Goal: Information Seeking & Learning: Find specific fact

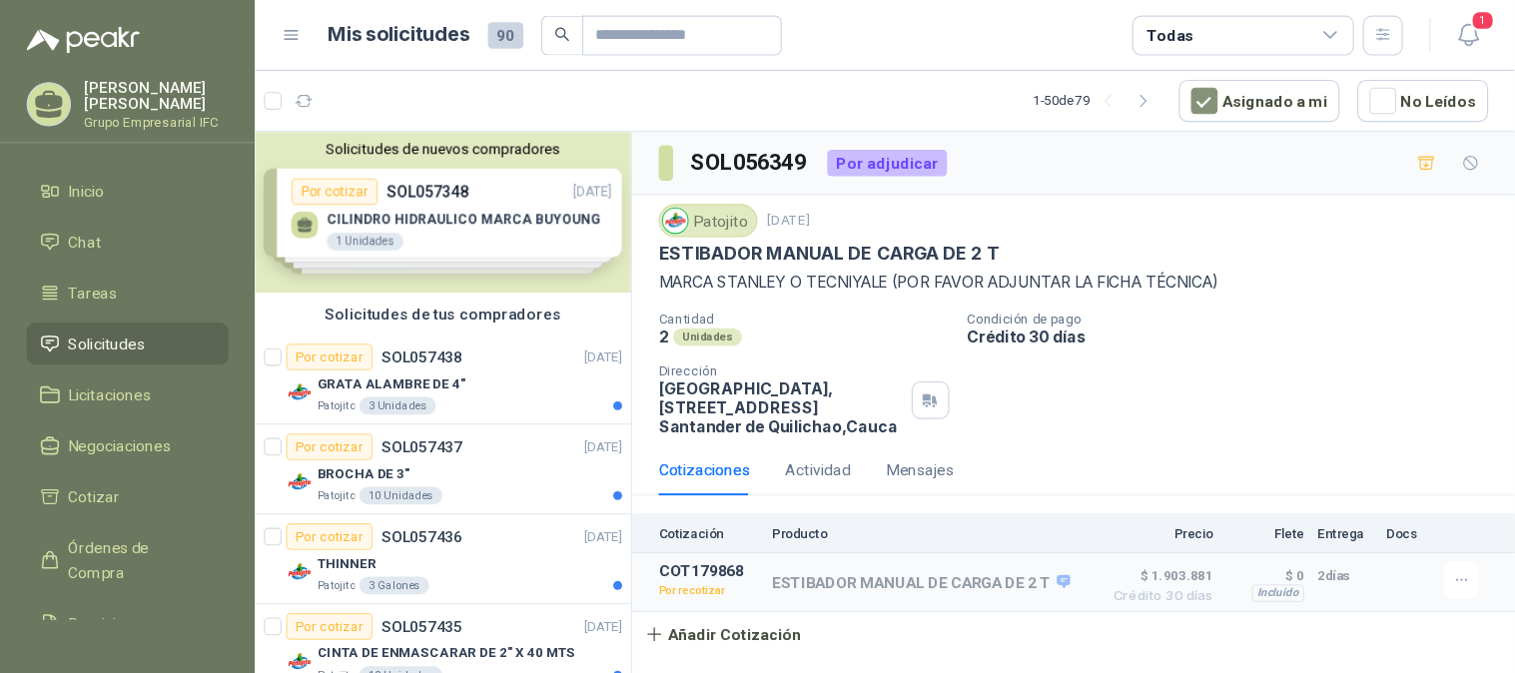
scroll to position [699, 0]
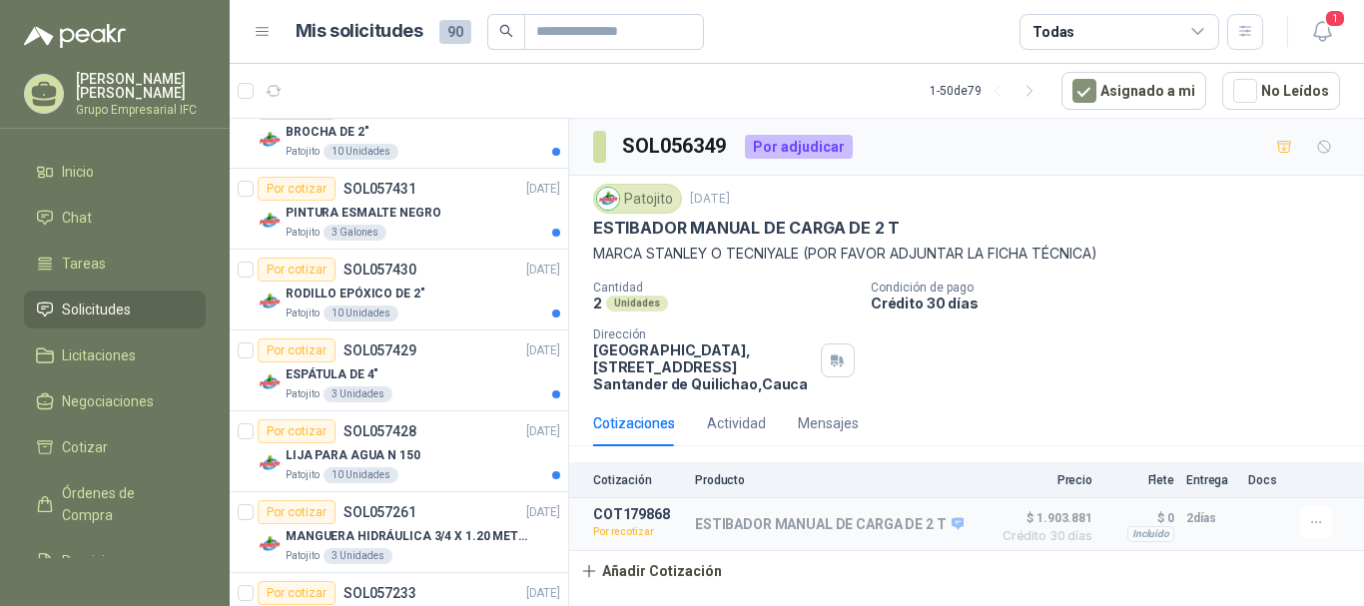
click at [996, 252] on p "MARCA STANLEY O TECNIYALE (POR FAVOR ADJUNTAR LA FICHA TÉCNICA)" at bounding box center [966, 254] width 747 height 22
click at [834, 231] on p "ESTIBADOR MANUAL DE CARGA DE 2 T" at bounding box center [746, 228] width 307 height 21
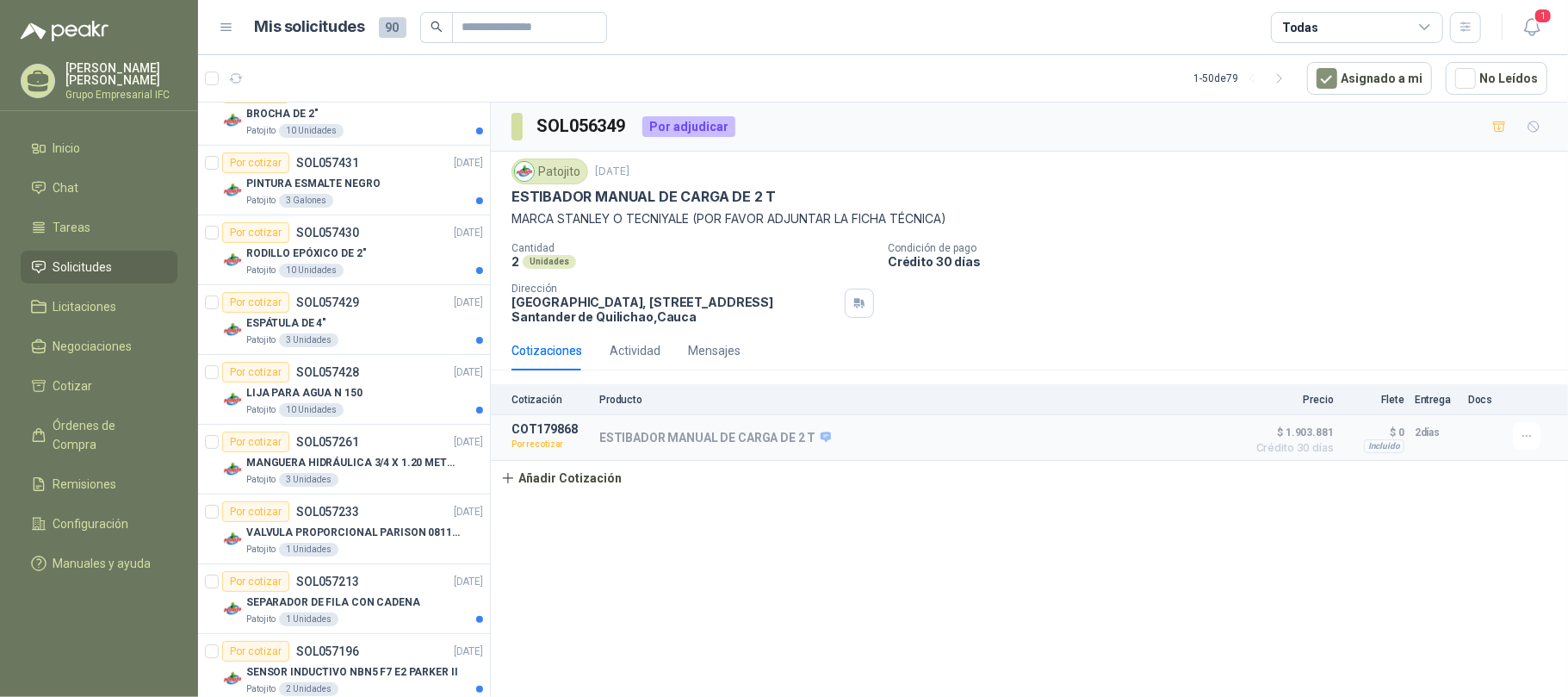
drag, startPoint x: 1152, startPoint y: 0, endPoint x: 895, endPoint y: 493, distance: 556.0
click at [895, 493] on div "Cotización Producto Precio Flete Entrega Docs COT179868 Por recotizar ESTIBADOR…" at bounding box center [1029, 439] width 1077 height 111
click at [642, 353] on div "Actividad" at bounding box center [635, 350] width 51 height 19
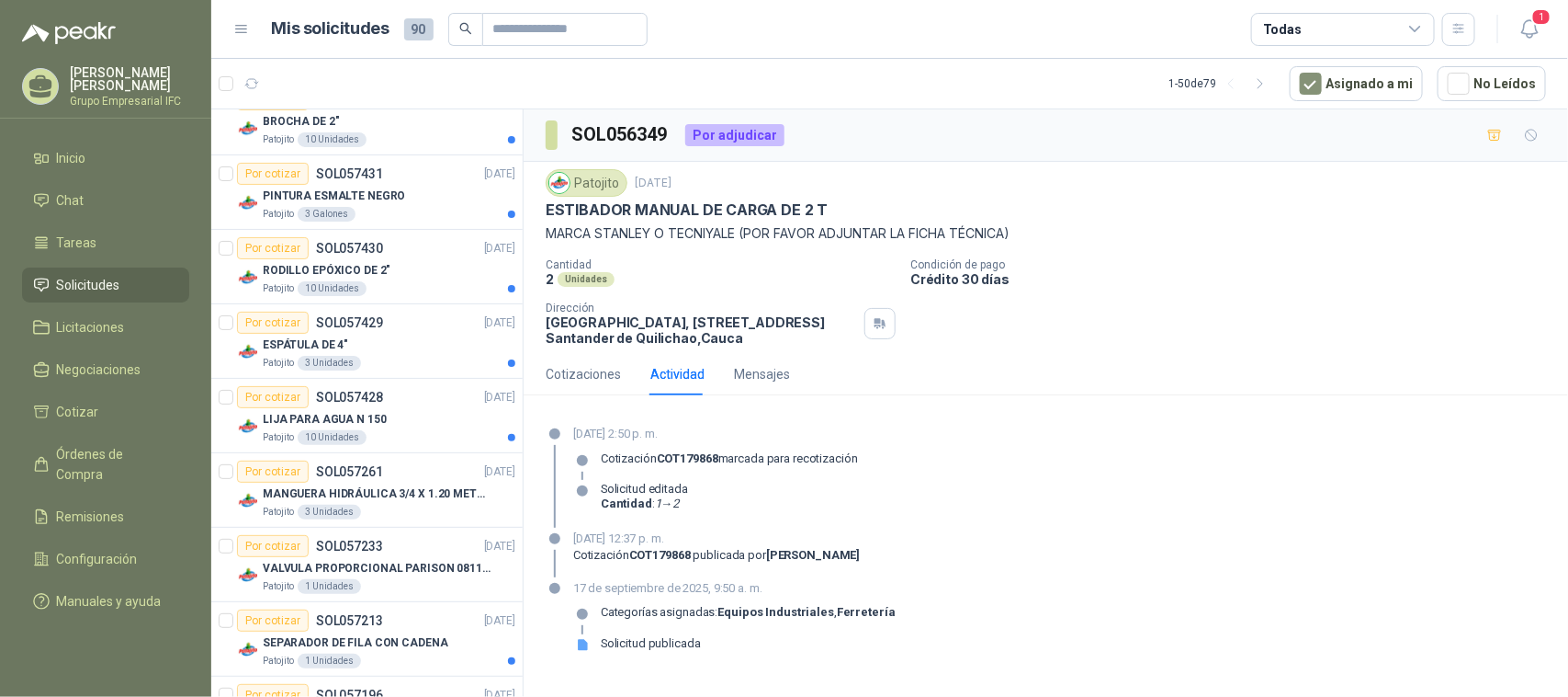
drag, startPoint x: 1643, startPoint y: 6, endPoint x: 987, endPoint y: 331, distance: 732.1
click at [984, 327] on div "Cantidad 2 Unidades Condición de pago Crédito 30 días Dirección Parque Industri…" at bounding box center [1045, 302] width 1000 height 87
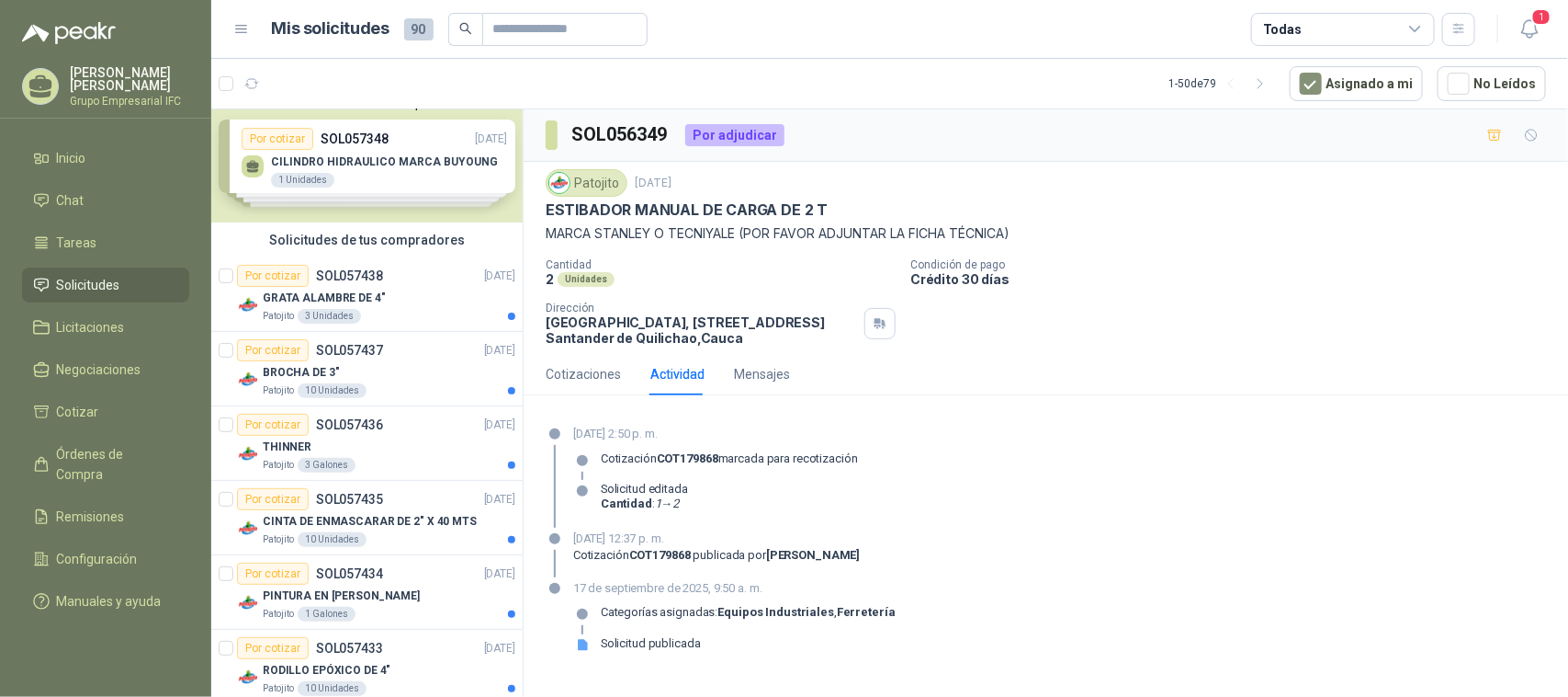
scroll to position [0, 0]
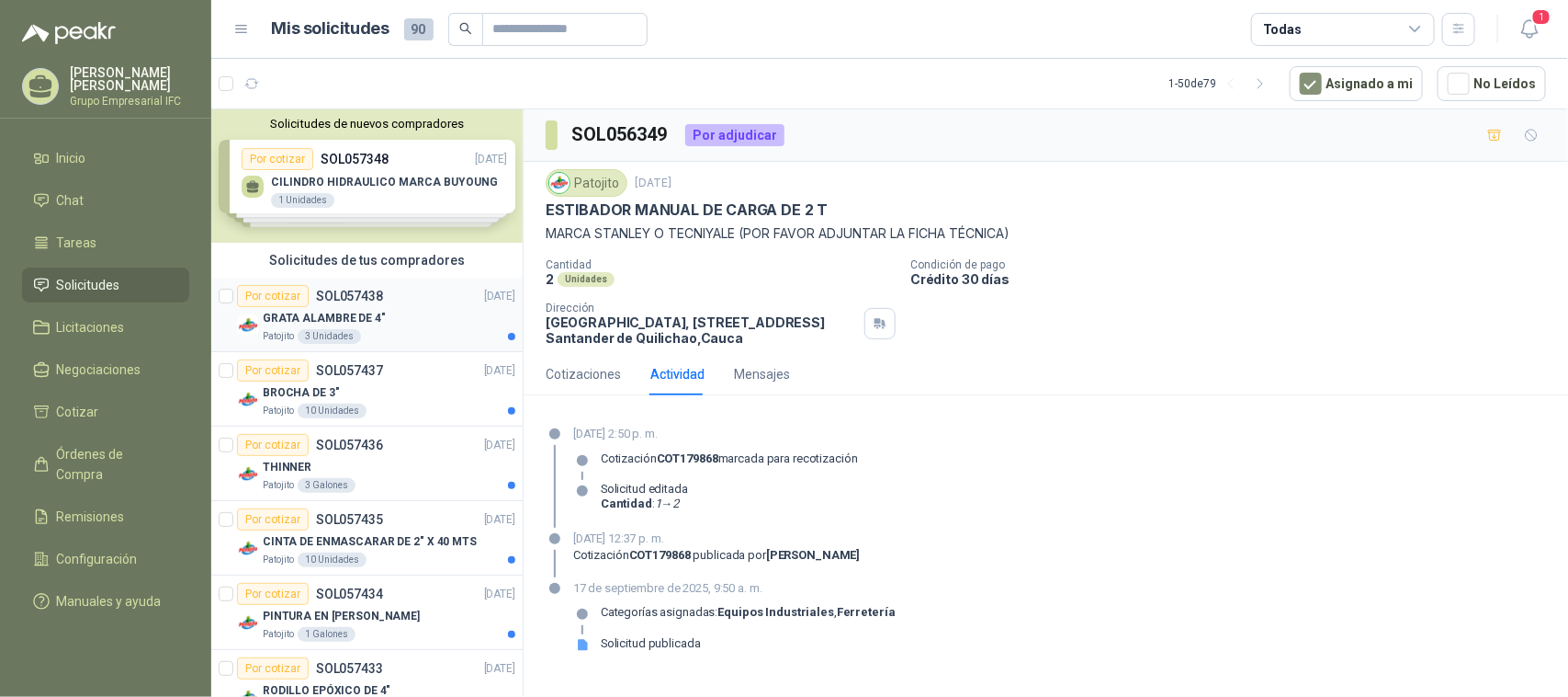
click at [313, 319] on p "GRATA ALAMBRE DE 4"" at bounding box center [325, 318] width 123 height 17
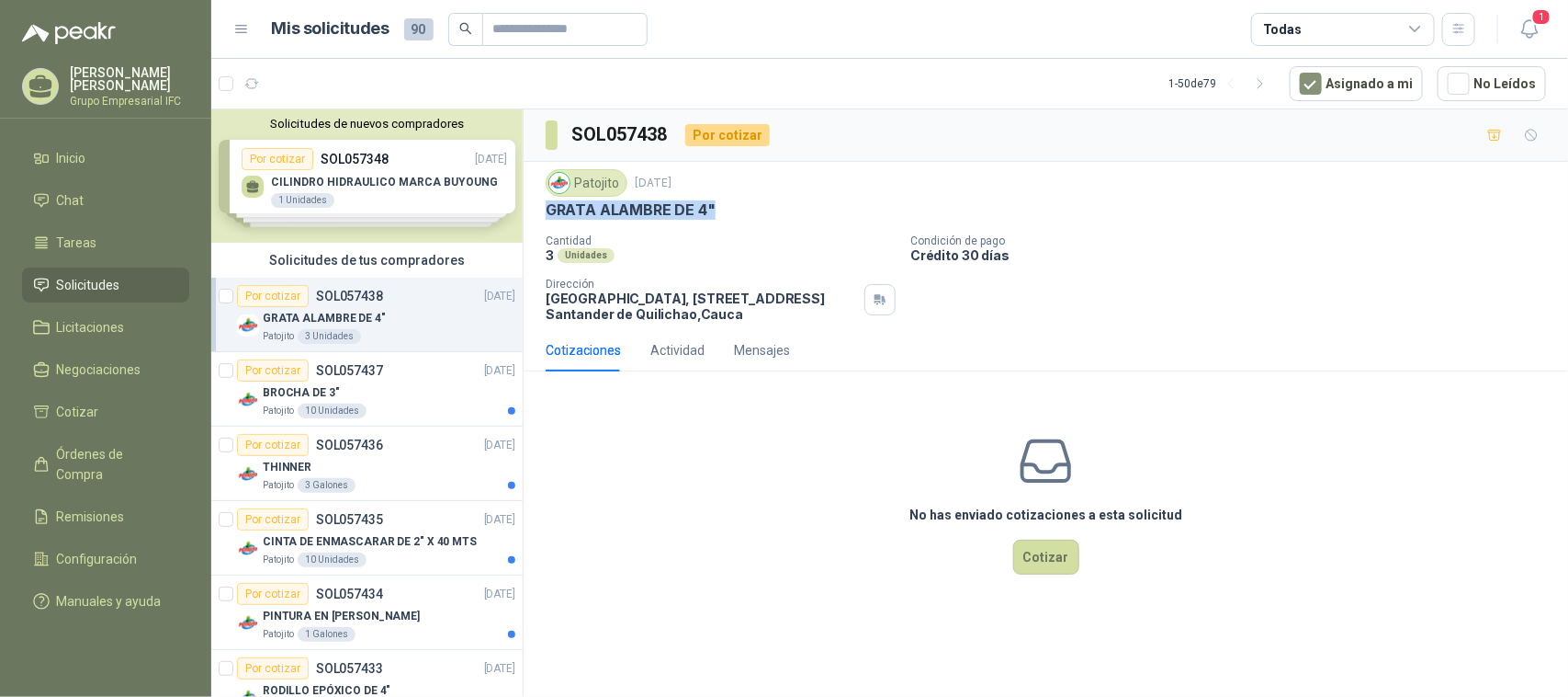
drag, startPoint x: 545, startPoint y: 209, endPoint x: 740, endPoint y: 210, distance: 195.0
click at [740, 210] on div "GRATA ALAMBRE DE 4"" at bounding box center [1045, 210] width 1000 height 19
copy p "GRATA ALAMBRE DE 4""
drag, startPoint x: 326, startPoint y: 400, endPoint x: 333, endPoint y: 406, distance: 9.2
click at [326, 398] on p "BROCHA DE 3"" at bounding box center [302, 392] width 77 height 17
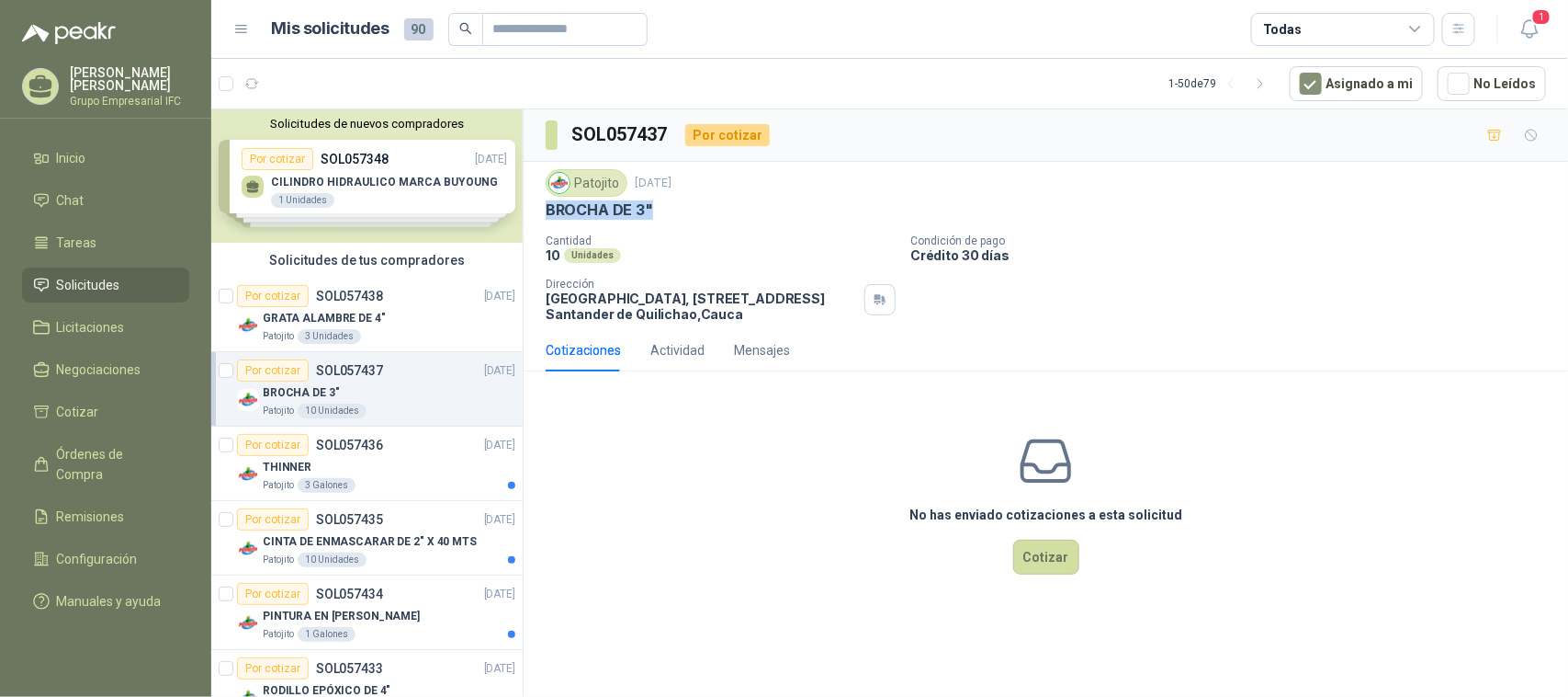
drag, startPoint x: 547, startPoint y: 213, endPoint x: 674, endPoint y: 212, distance: 127.0
click at [674, 212] on div "BROCHA DE 3"" at bounding box center [1045, 210] width 1000 height 19
copy p "BROCHA DE 3""
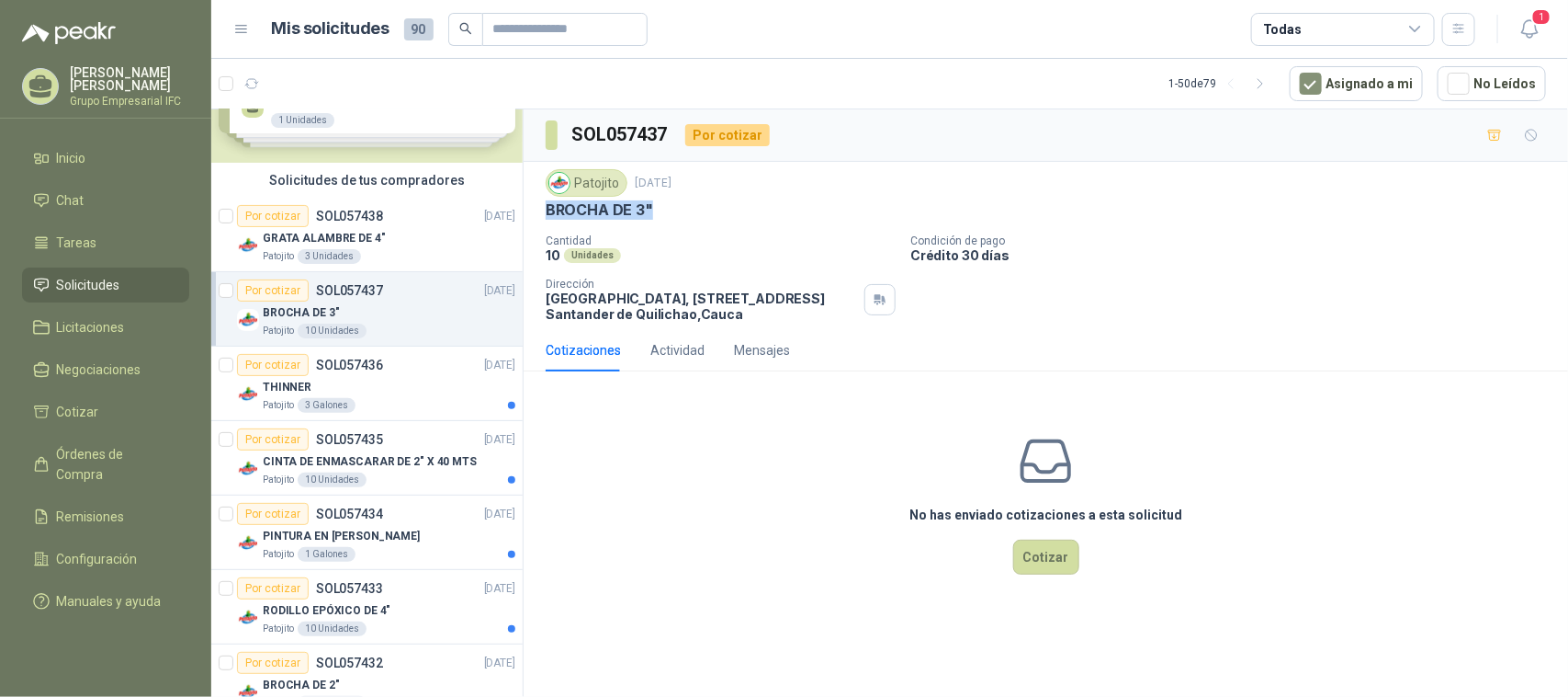
scroll to position [115, 0]
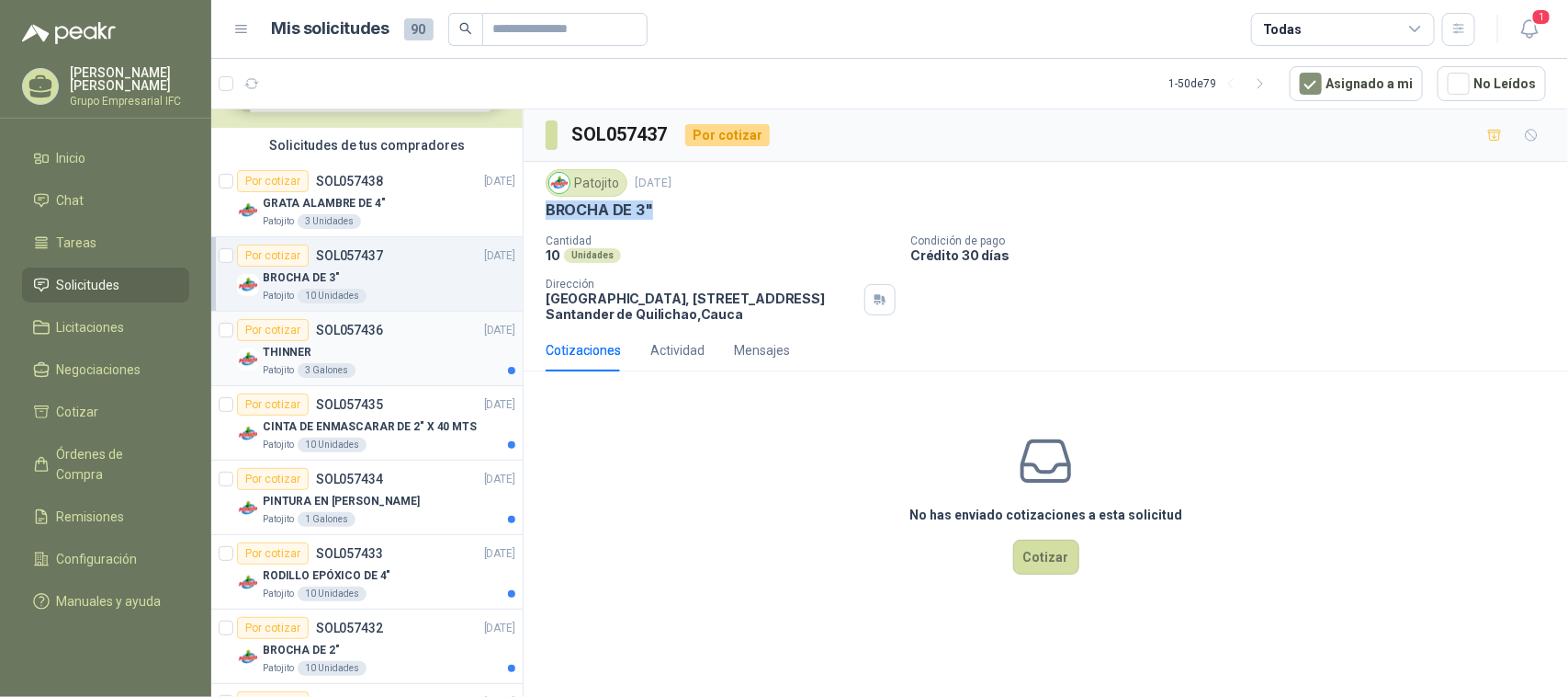
click at [282, 352] on p "THINNER" at bounding box center [287, 352] width 49 height 17
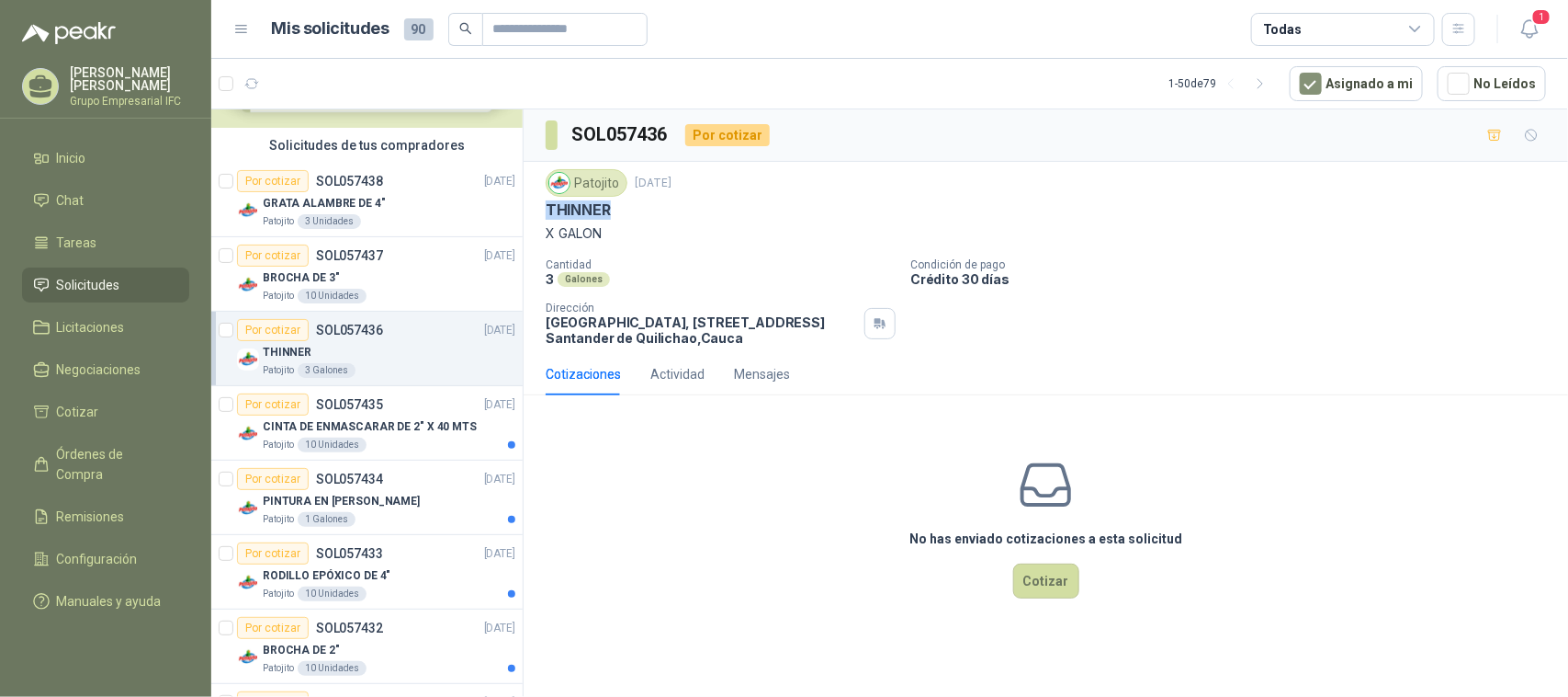
drag, startPoint x: 548, startPoint y: 212, endPoint x: 617, endPoint y: 213, distance: 69.0
click at [617, 213] on div "THINNER" at bounding box center [1045, 210] width 1000 height 19
copy p "THINNER"
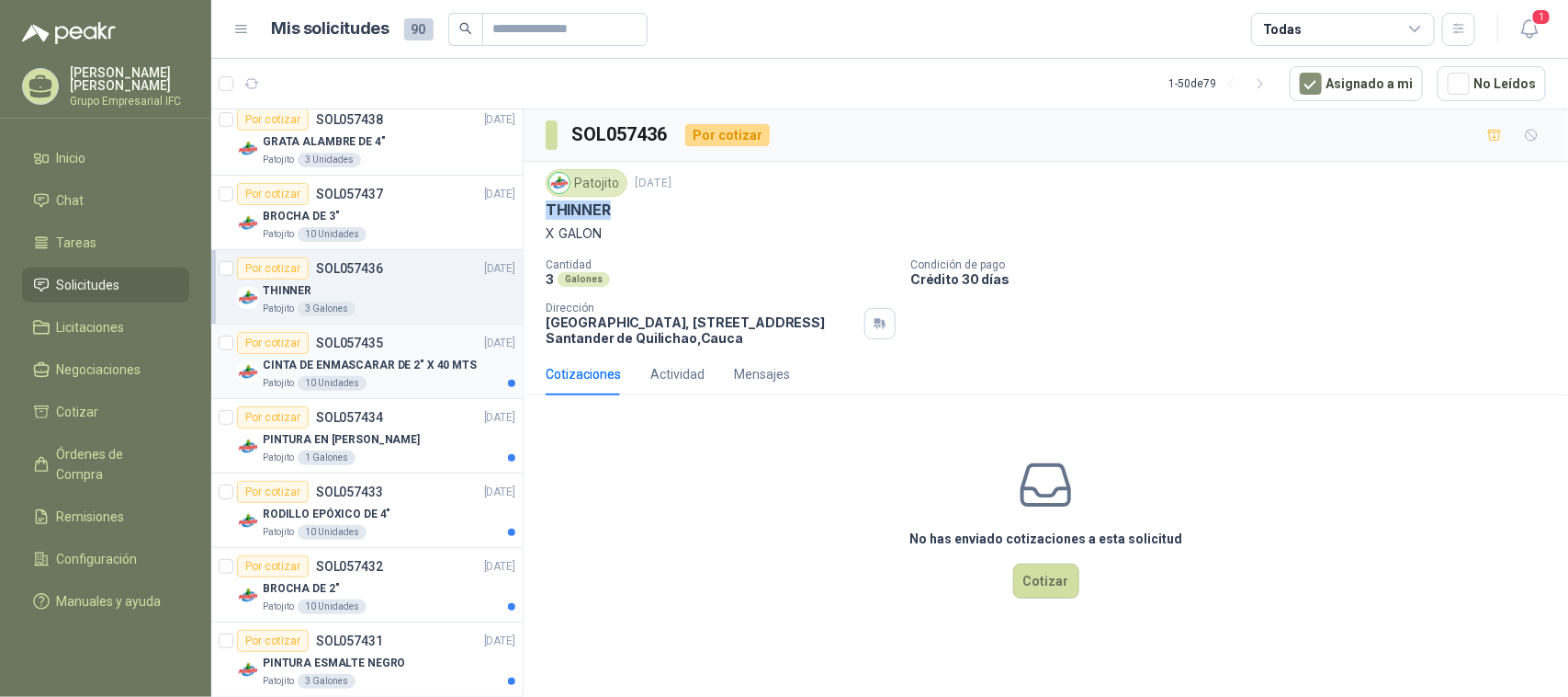
scroll to position [230, 0]
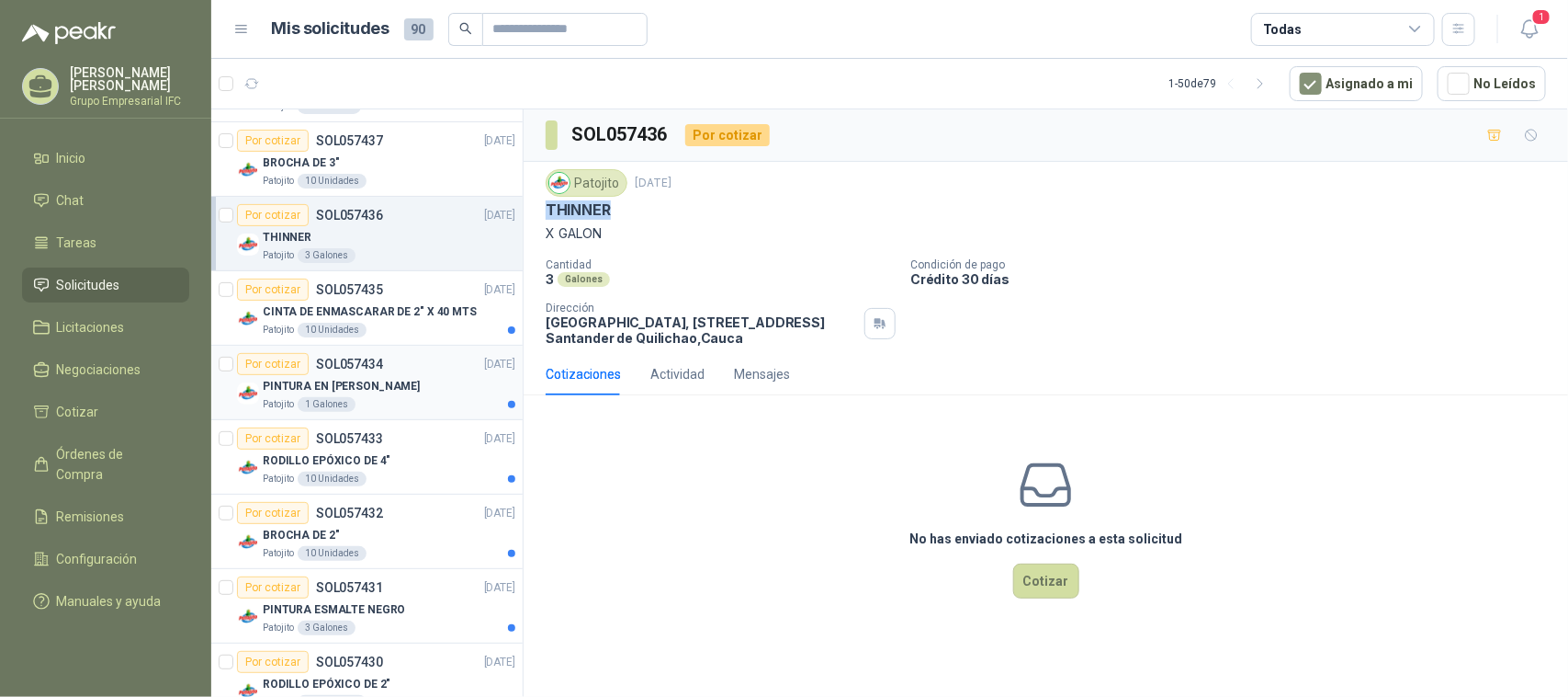
click at [373, 389] on p "PINTURA EN [PERSON_NAME]" at bounding box center [341, 386] width 157 height 17
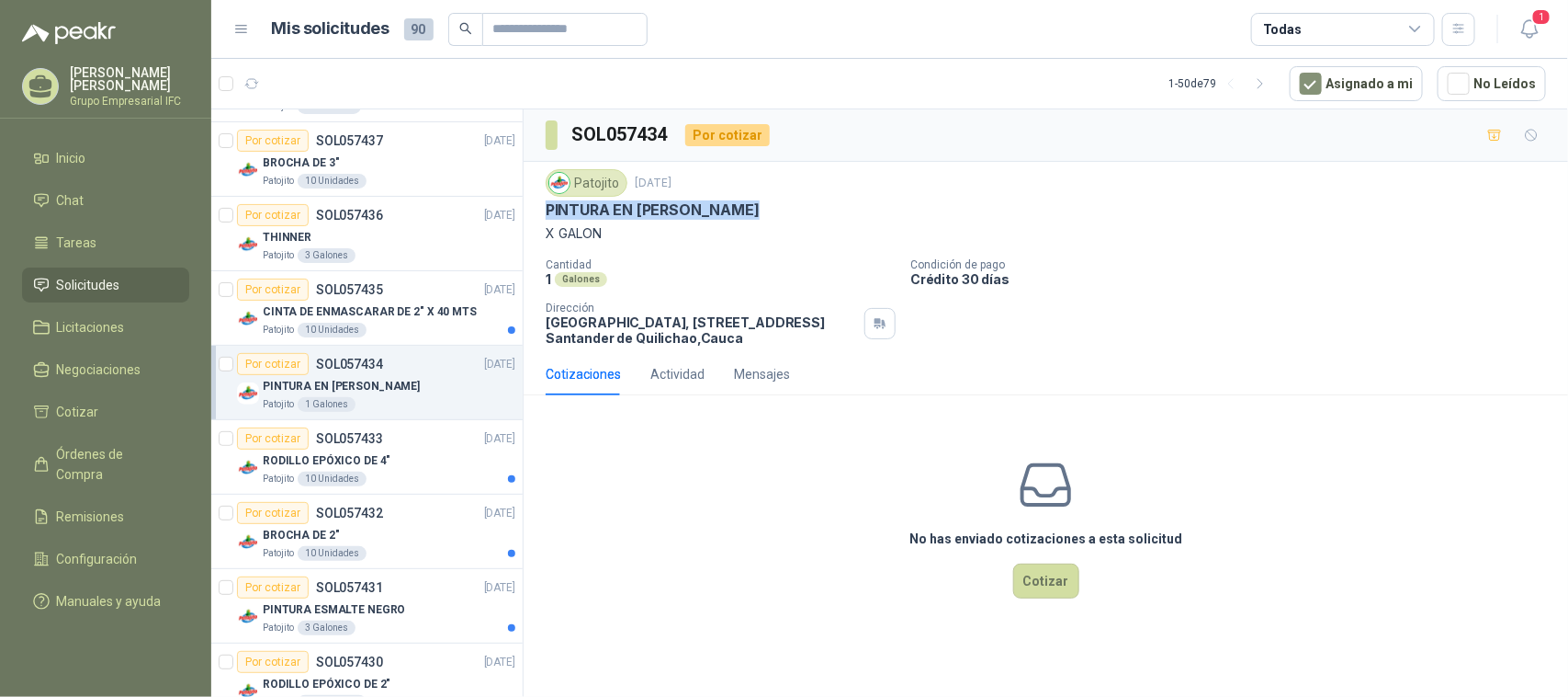
drag, startPoint x: 547, startPoint y: 210, endPoint x: 766, endPoint y: 213, distance: 219.0
click at [766, 213] on div "PINTURA EN [PERSON_NAME]" at bounding box center [1045, 210] width 1000 height 19
copy p "PINTURA EN [PERSON_NAME]"
click at [359, 459] on p "RODILLO EPÓXICO DE 4"" at bounding box center [327, 460] width 128 height 17
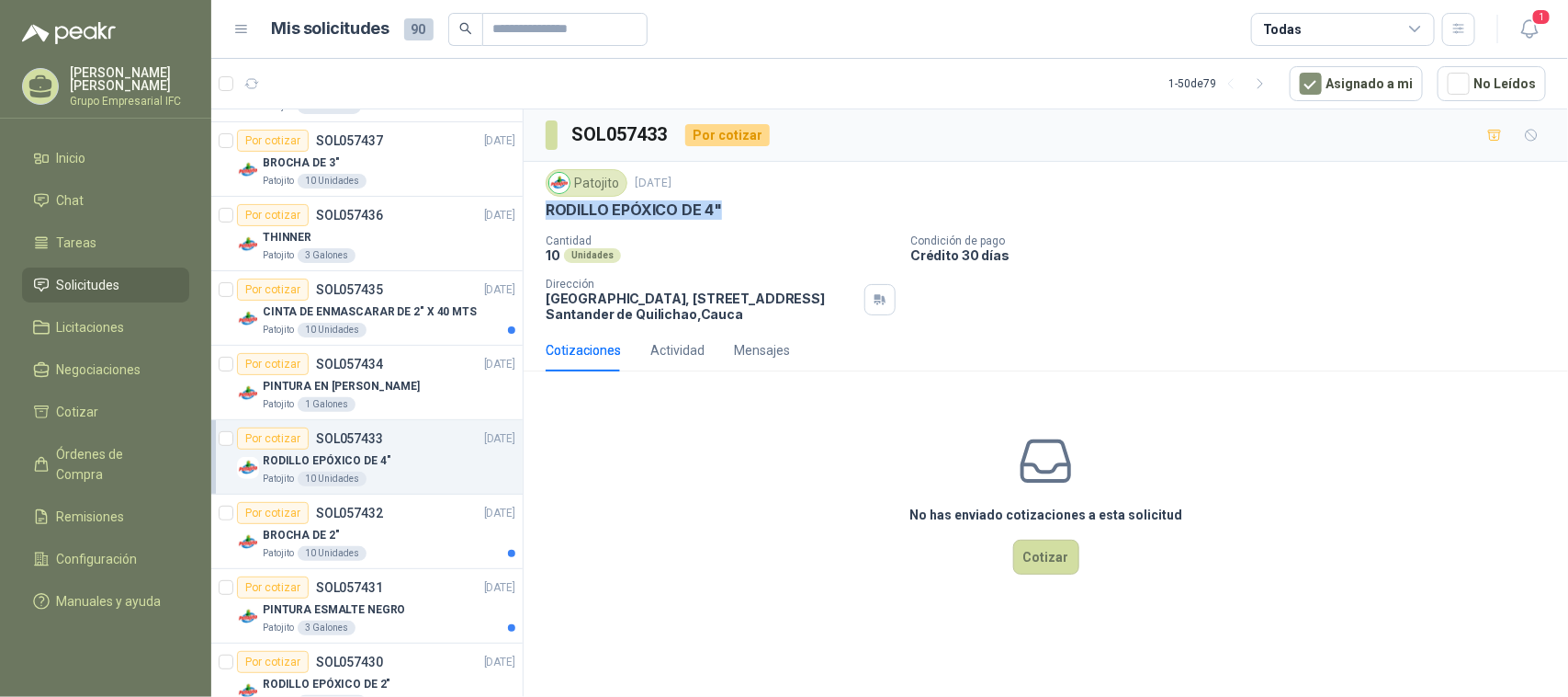
drag, startPoint x: 548, startPoint y: 214, endPoint x: 761, endPoint y: 210, distance: 213.0
click at [761, 210] on div "RODILLO EPÓXICO DE 4"" at bounding box center [1045, 210] width 1000 height 19
copy p "RODILLO EPÓXICO DE 4""
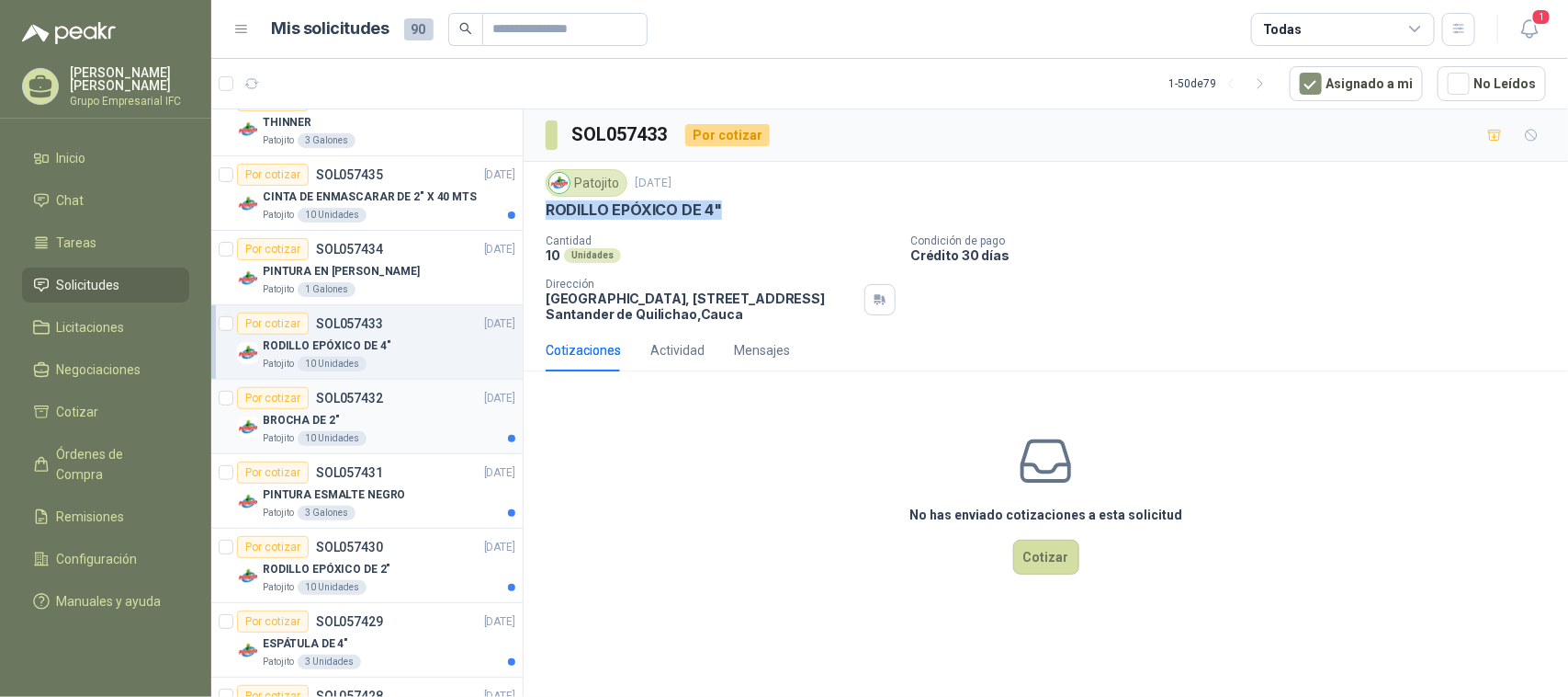
click at [340, 428] on div "BROCHA DE 2"" at bounding box center [389, 420] width 253 height 22
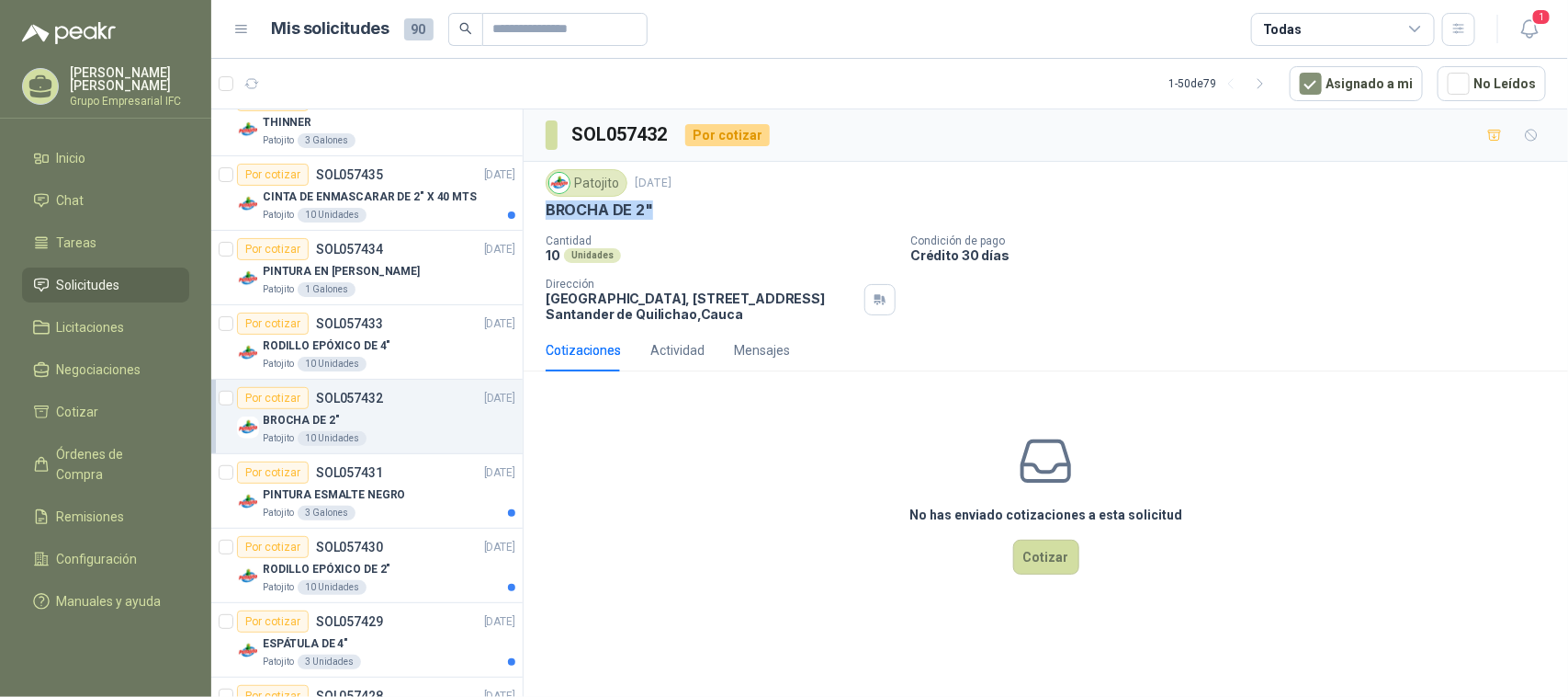
drag, startPoint x: 547, startPoint y: 210, endPoint x: 660, endPoint y: 210, distance: 113.0
click at [660, 210] on div "BROCHA DE 2"" at bounding box center [1045, 210] width 1000 height 19
copy p "BROCHA DE 2""
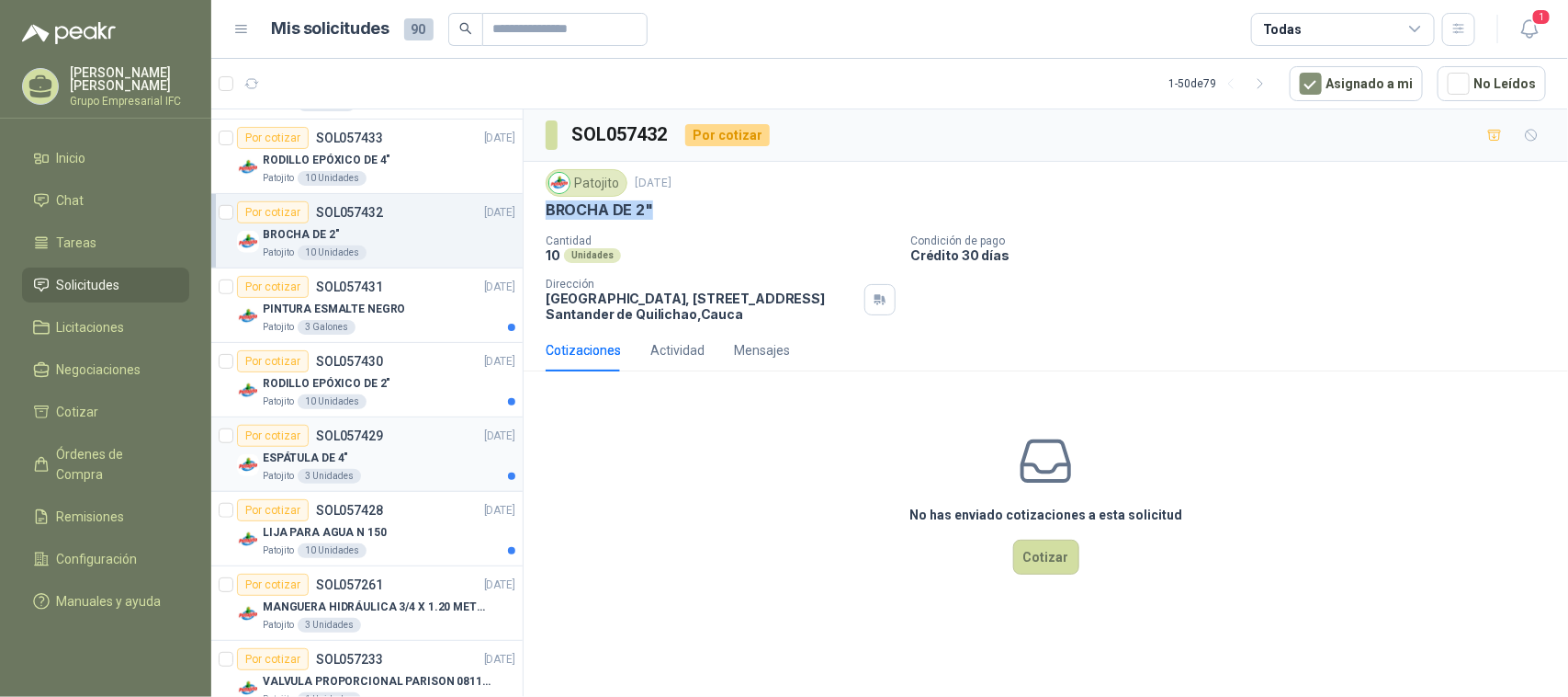
scroll to position [575, 0]
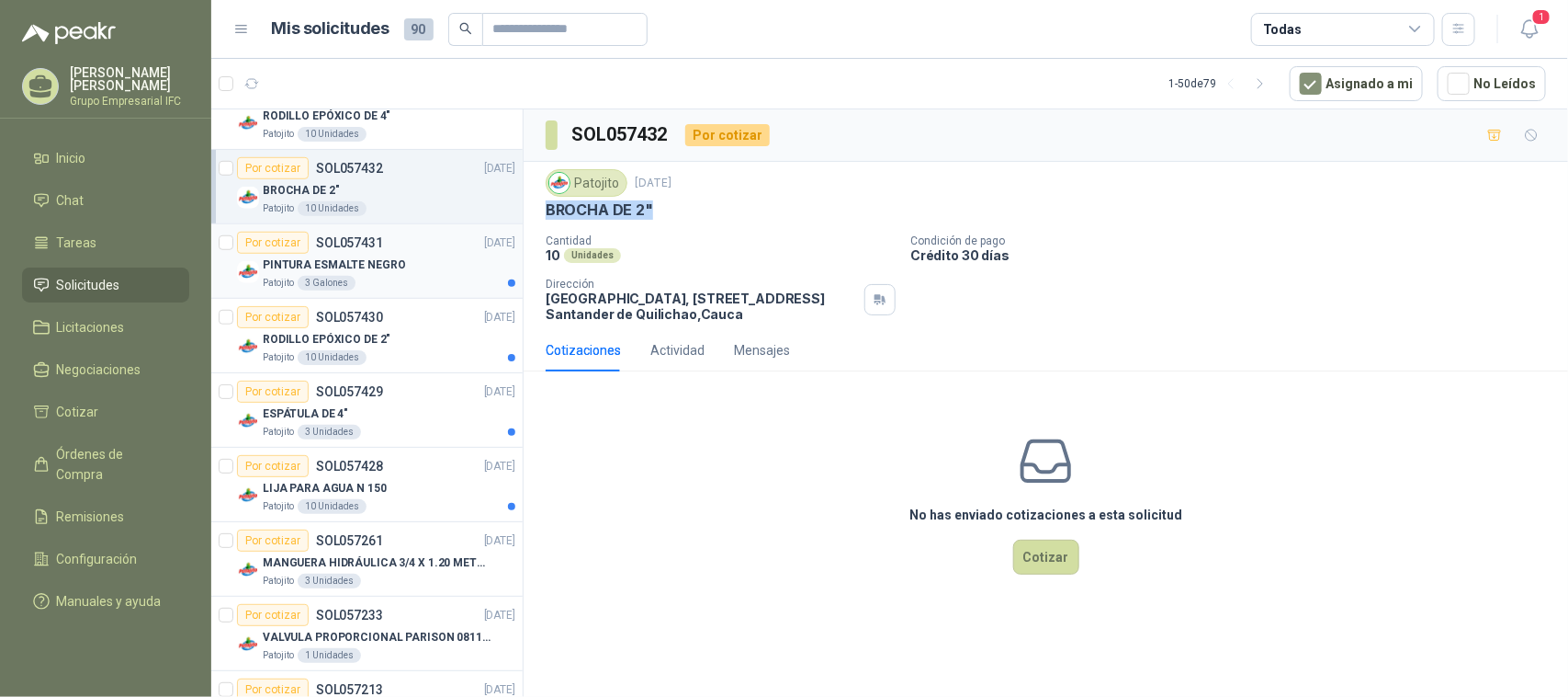
click at [372, 265] on p "PINTURA ESMALTE NEGRO" at bounding box center [334, 265] width 143 height 17
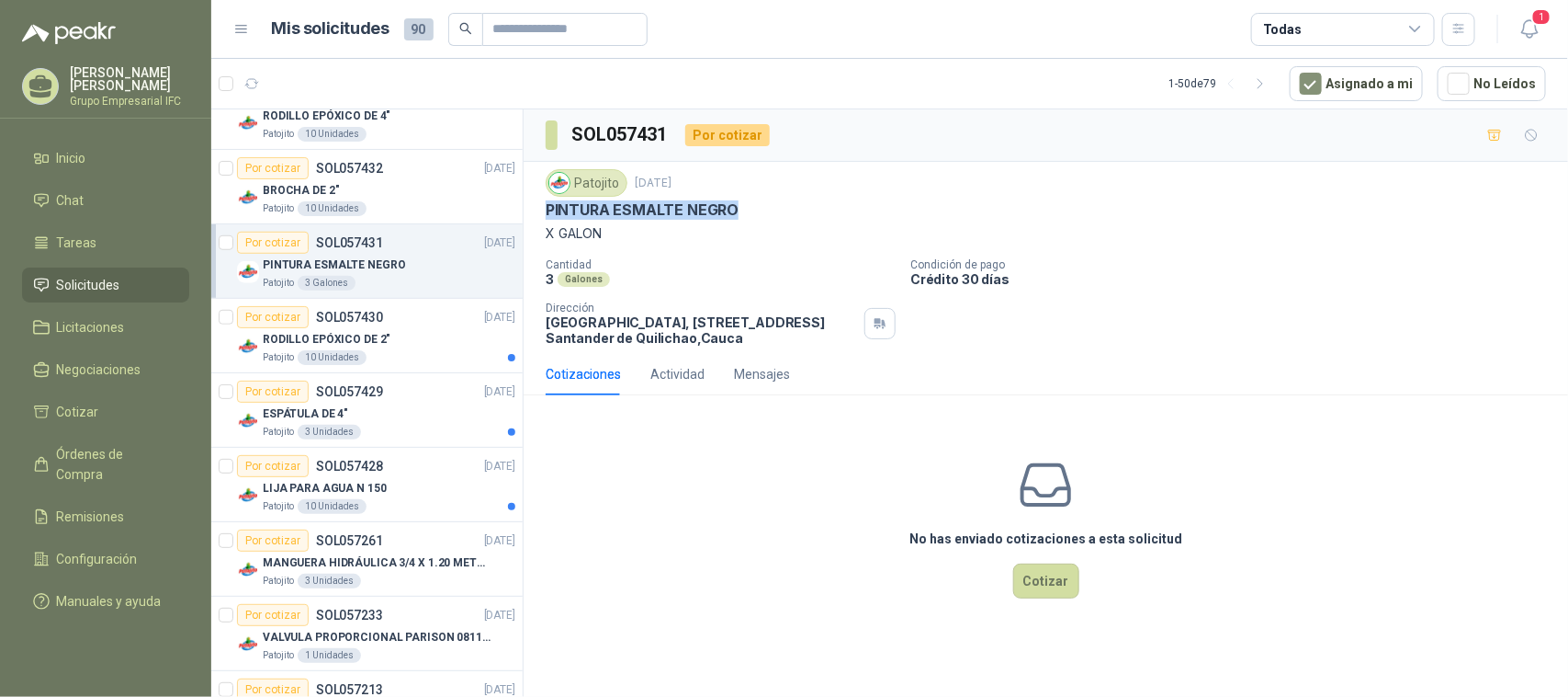
drag, startPoint x: 547, startPoint y: 208, endPoint x: 752, endPoint y: 207, distance: 205.0
click at [752, 207] on div "PINTURA ESMALTE NEGRO" at bounding box center [1045, 210] width 1000 height 19
copy p "PINTURA ESMALTE NEGRO"
click at [332, 337] on p "RODILLO EPÓXICO DE 2"" at bounding box center [327, 339] width 128 height 17
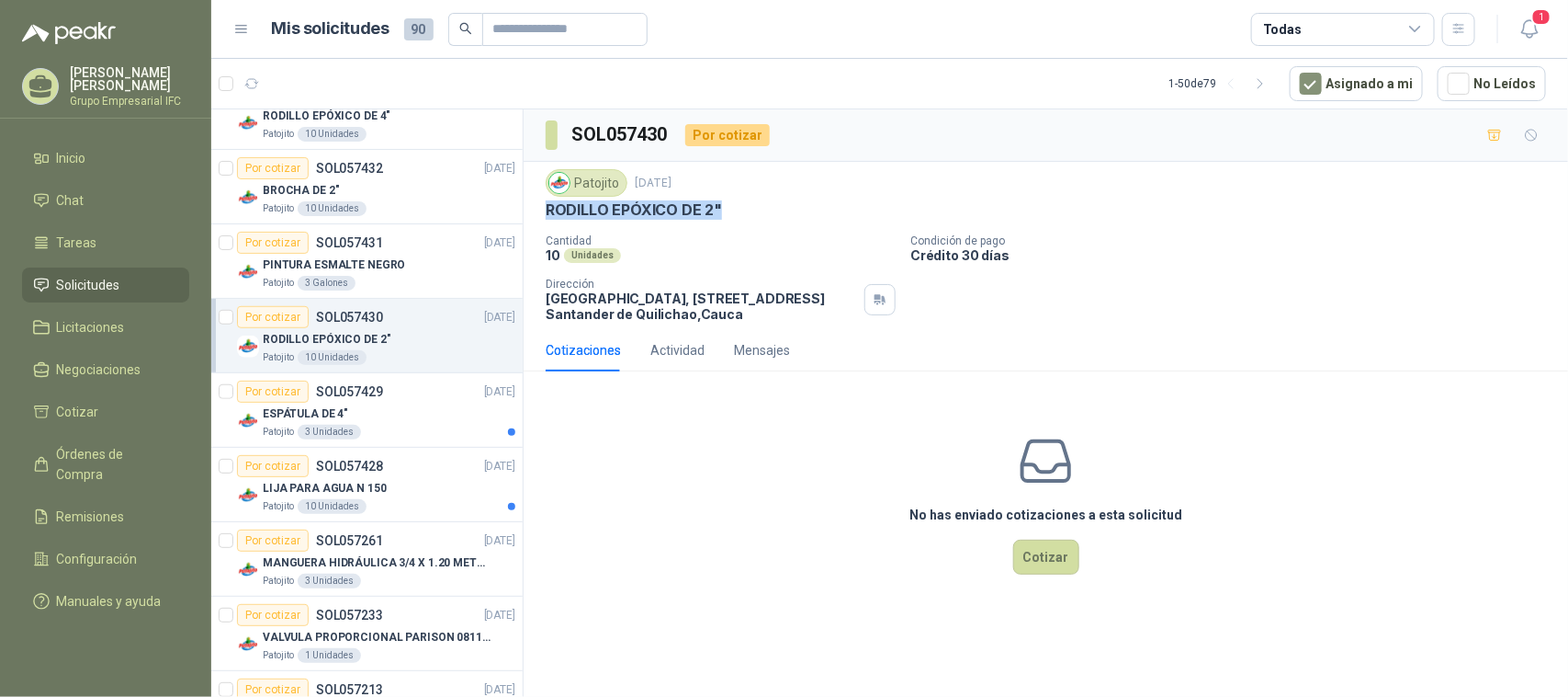
drag, startPoint x: 544, startPoint y: 209, endPoint x: 718, endPoint y: 212, distance: 174.0
click at [718, 212] on div "Patojito [DATE] RODILLO EPÓXICO DE 2" Cantidad 10 Unidades Condición de pago Cr…" at bounding box center [1045, 246] width 1044 height 168
copy p "RODILLO EPÓXICO DE 2""
click at [386, 418] on div "ESPÁTULA DE 4"" at bounding box center [389, 413] width 253 height 22
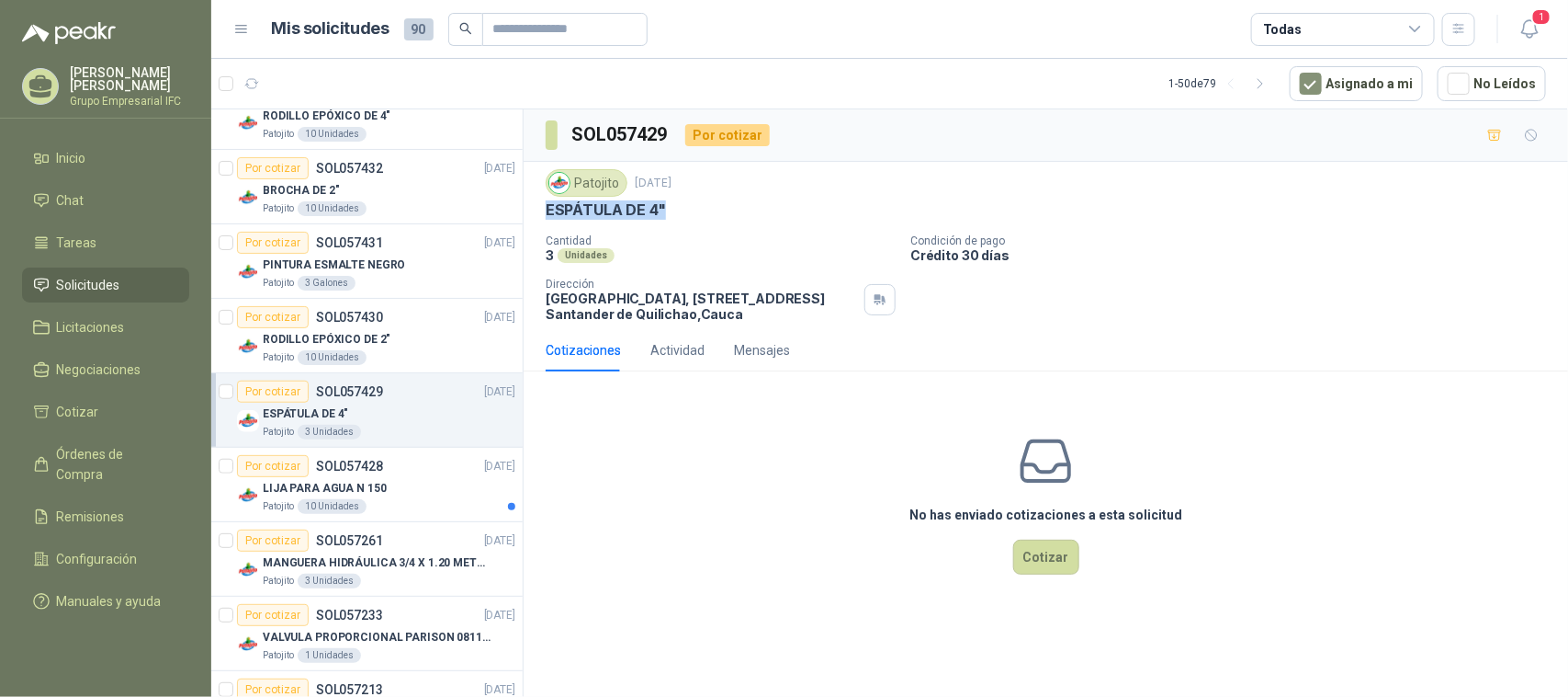
drag, startPoint x: 547, startPoint y: 210, endPoint x: 701, endPoint y: 209, distance: 154.0
click at [701, 209] on div "ESPÁTULA DE 4"" at bounding box center [1045, 210] width 1000 height 19
copy p "ESPÁTULA DE 4""
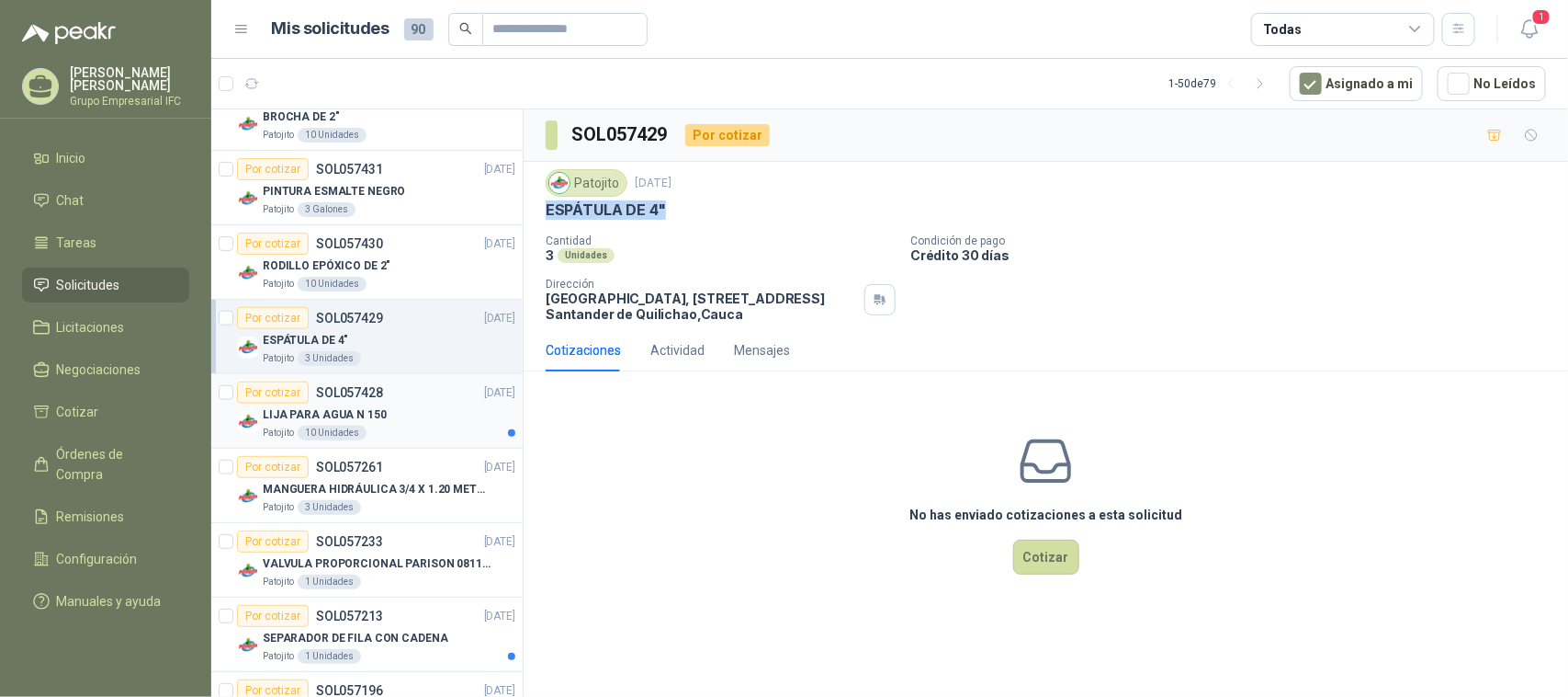
scroll to position [690, 0]
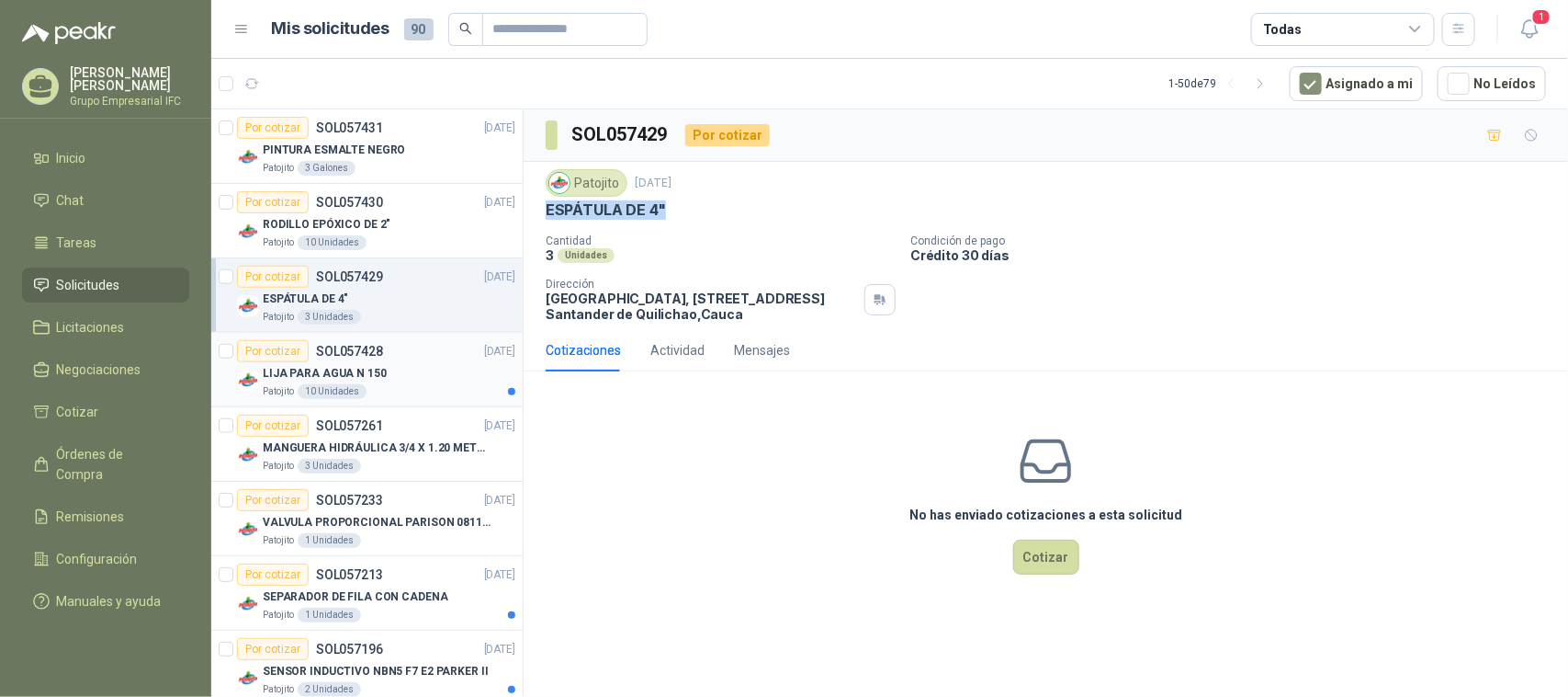
click at [355, 370] on p "LIJA PARA AGUA N 150" at bounding box center [325, 373] width 124 height 17
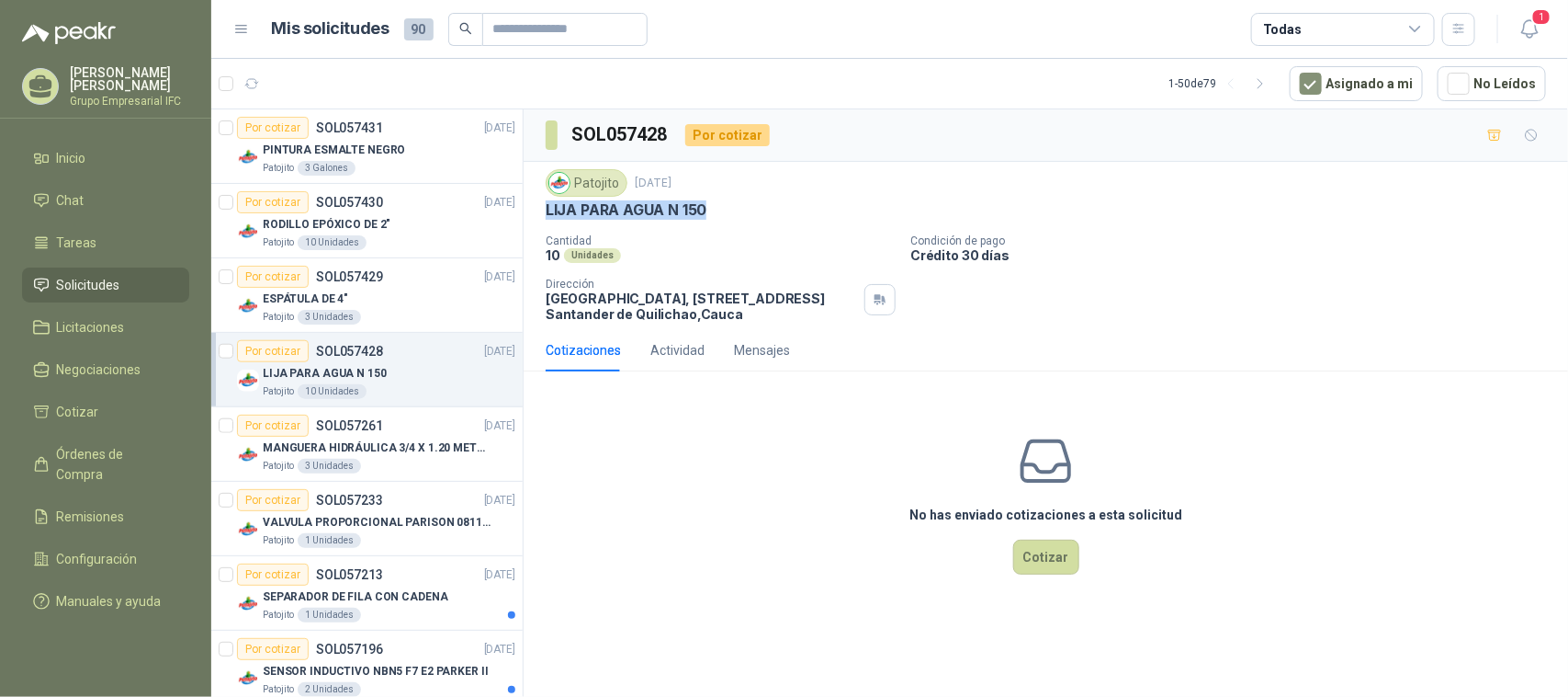
drag, startPoint x: 547, startPoint y: 209, endPoint x: 745, endPoint y: 213, distance: 198.0
click at [745, 213] on div "LIJA PARA AGUA N 150" at bounding box center [1045, 210] width 1000 height 19
copy p "LIJA PARA AGUA N 150"
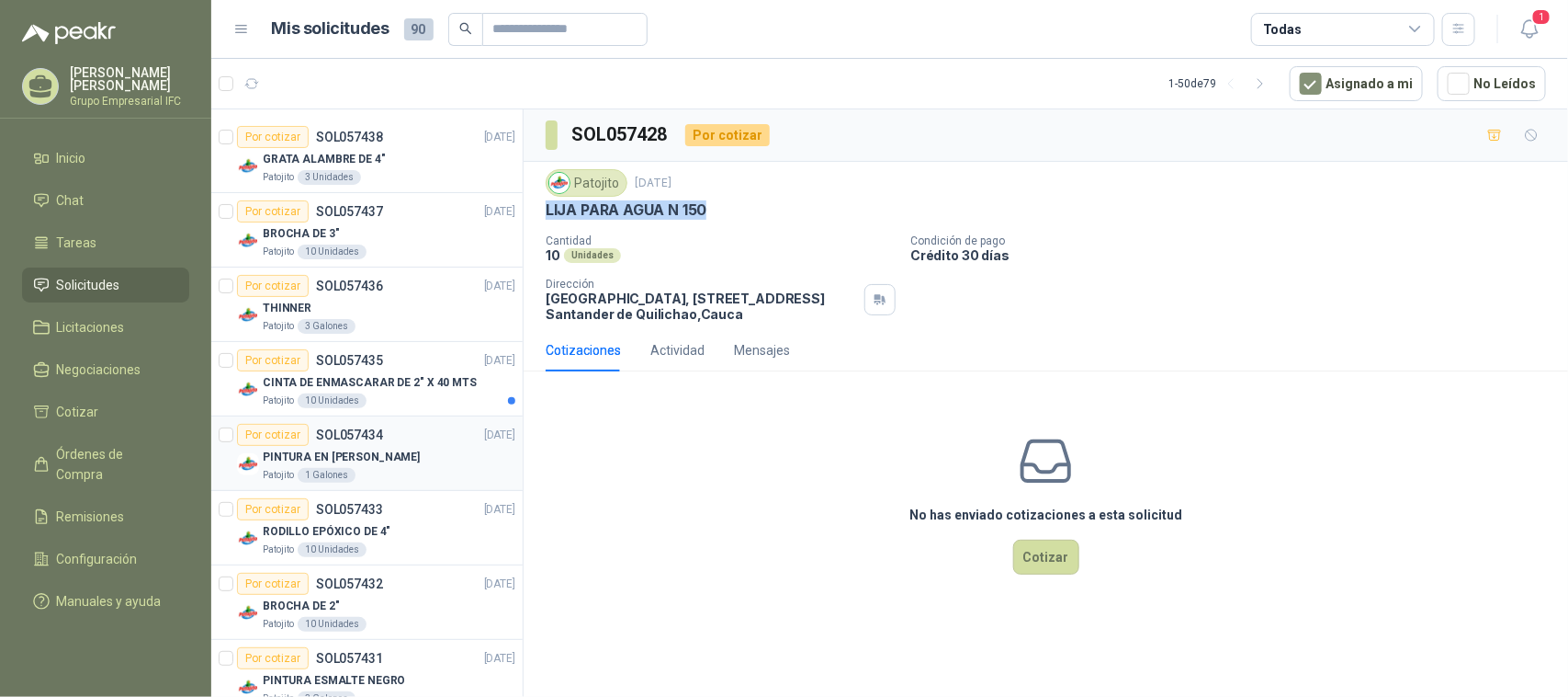
scroll to position [115, 0]
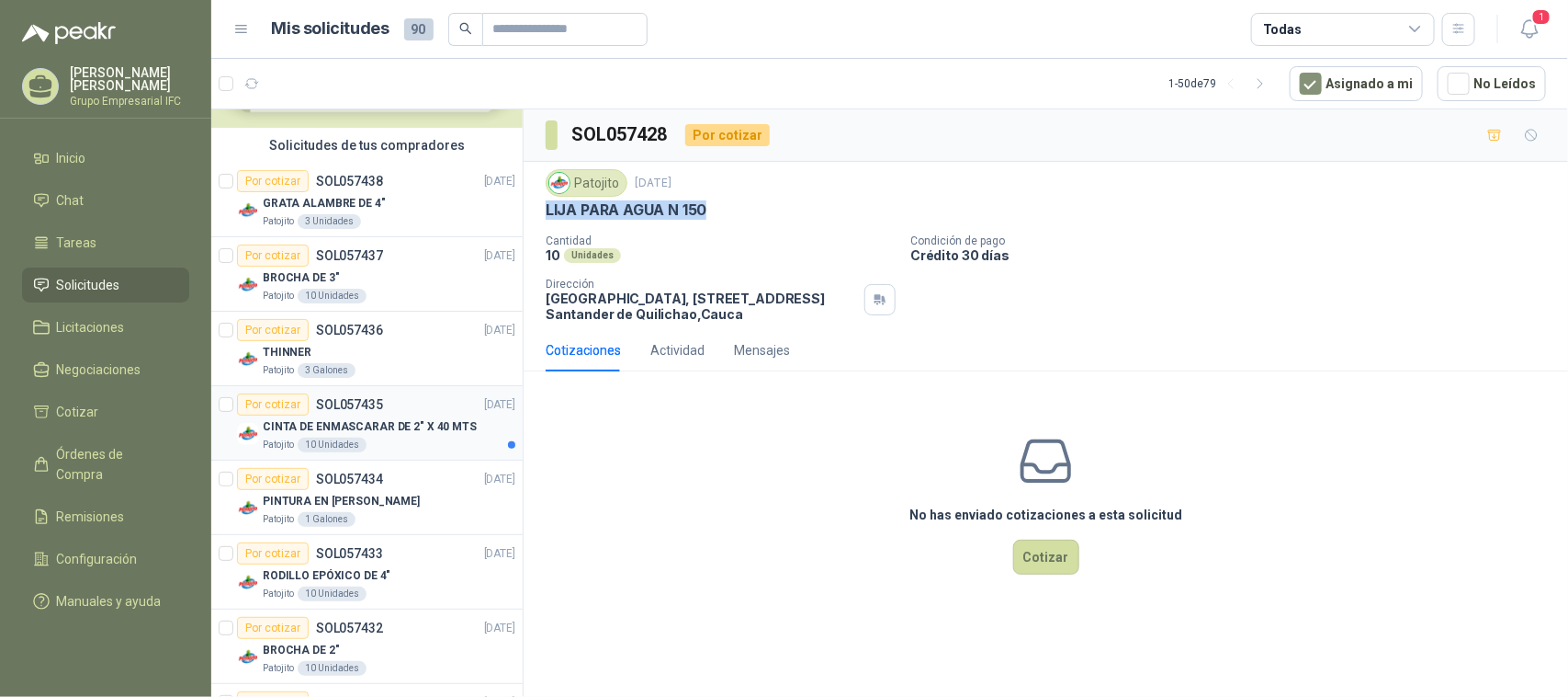
click at [416, 424] on p "CINTA DE ENMASCARAR DE 2" X 40 MTS" at bounding box center [370, 426] width 214 height 17
drag, startPoint x: 548, startPoint y: 209, endPoint x: 869, endPoint y: 208, distance: 321.0
click at [869, 208] on div "CINTA DE ENMASCARAR DE 2" X 40 MTS" at bounding box center [1045, 210] width 1000 height 19
